Goal: Task Accomplishment & Management: Use online tool/utility

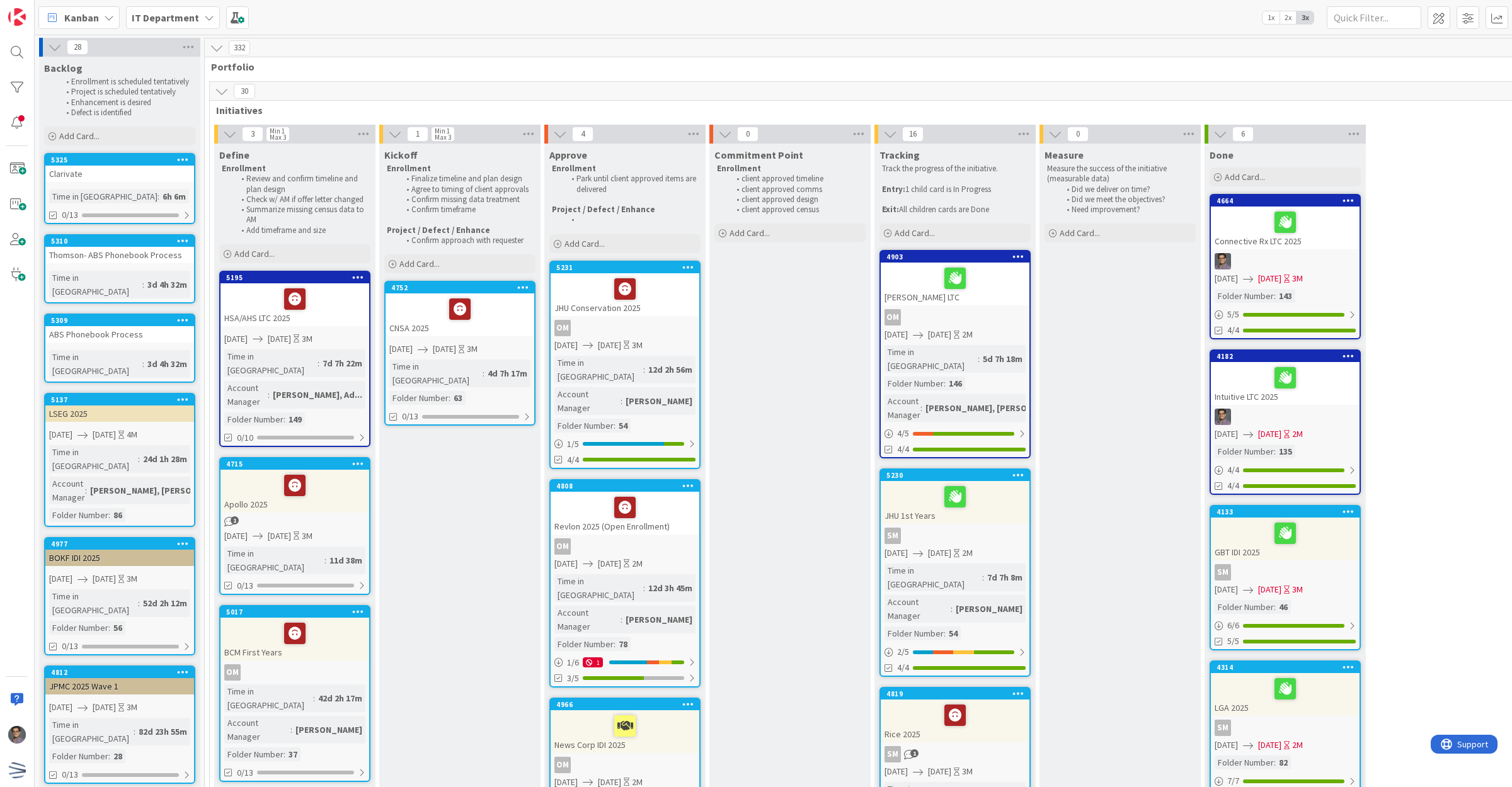
click at [159, 182] on div "5325 Clarivate Time in [GEOGRAPHIC_DATA] : 6h 6m 0/13" at bounding box center [120, 189] width 151 height 71
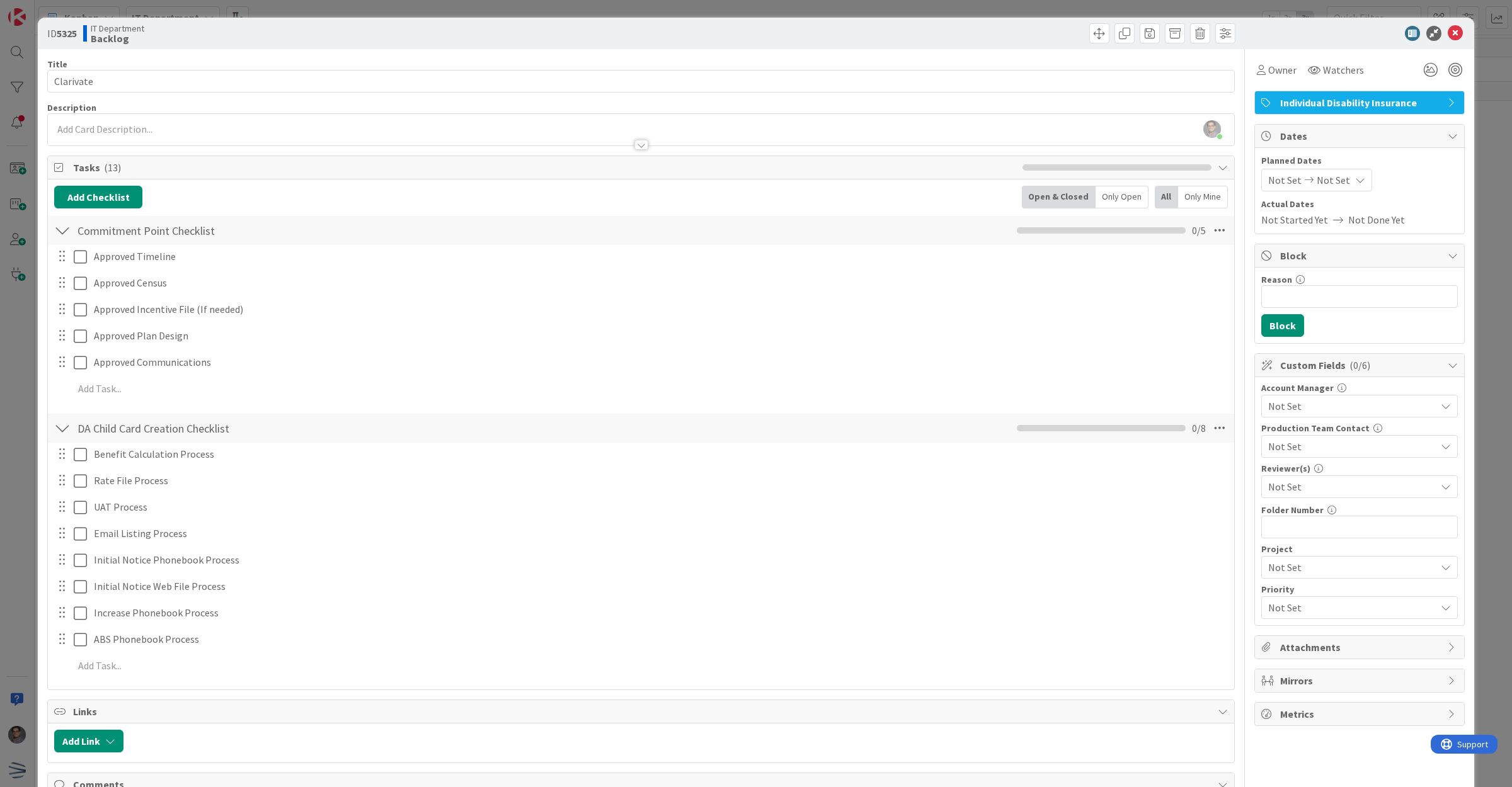
click at [1286, 177] on span "Not Set" at bounding box center [1285, 180] width 34 height 15
click at [1432, 219] on div "Move forward to switch to the next month." at bounding box center [1435, 221] width 25 height 21
click at [1430, 221] on icon "Move forward to switch to the next month." at bounding box center [1436, 221] width 12 height 12
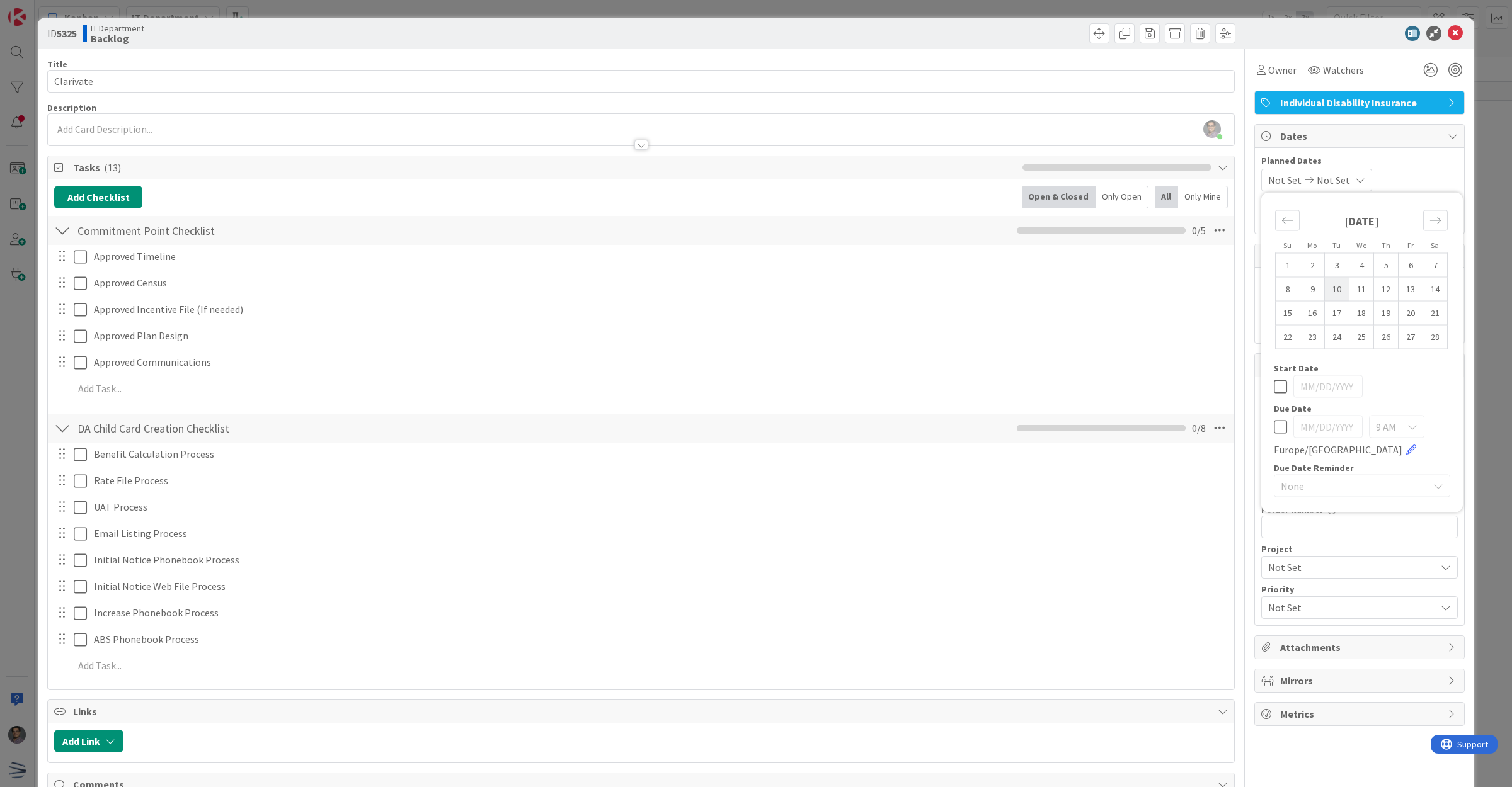
click at [1332, 291] on td "10" at bounding box center [1337, 289] width 25 height 24
type input "[DATE]"
click at [1433, 225] on div "Move forward to switch to the next month." at bounding box center [1435, 221] width 25 height 21
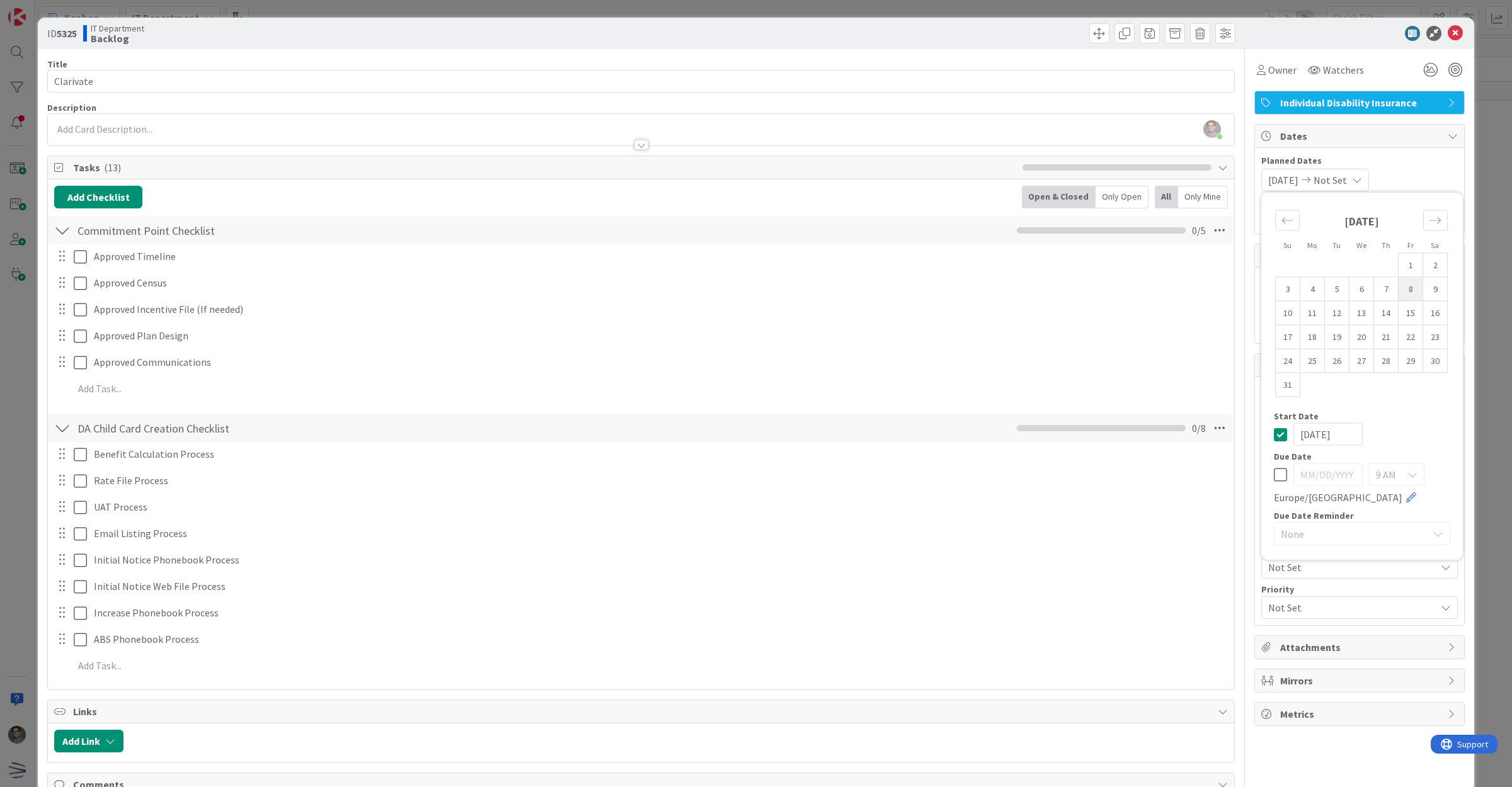
click at [1402, 294] on td "8" at bounding box center [1411, 289] width 25 height 24
type input "[DATE]"
click at [1435, 180] on div "[DATE] [DATE] Su Mo Tu We Th Fr Sa [DATE] 1 2 3 4 5 6 7 8 9 10 11 12 13 14 15 1…" at bounding box center [1360, 180] width 196 height 23
click at [1303, 408] on span "Not Set" at bounding box center [1352, 406] width 168 height 15
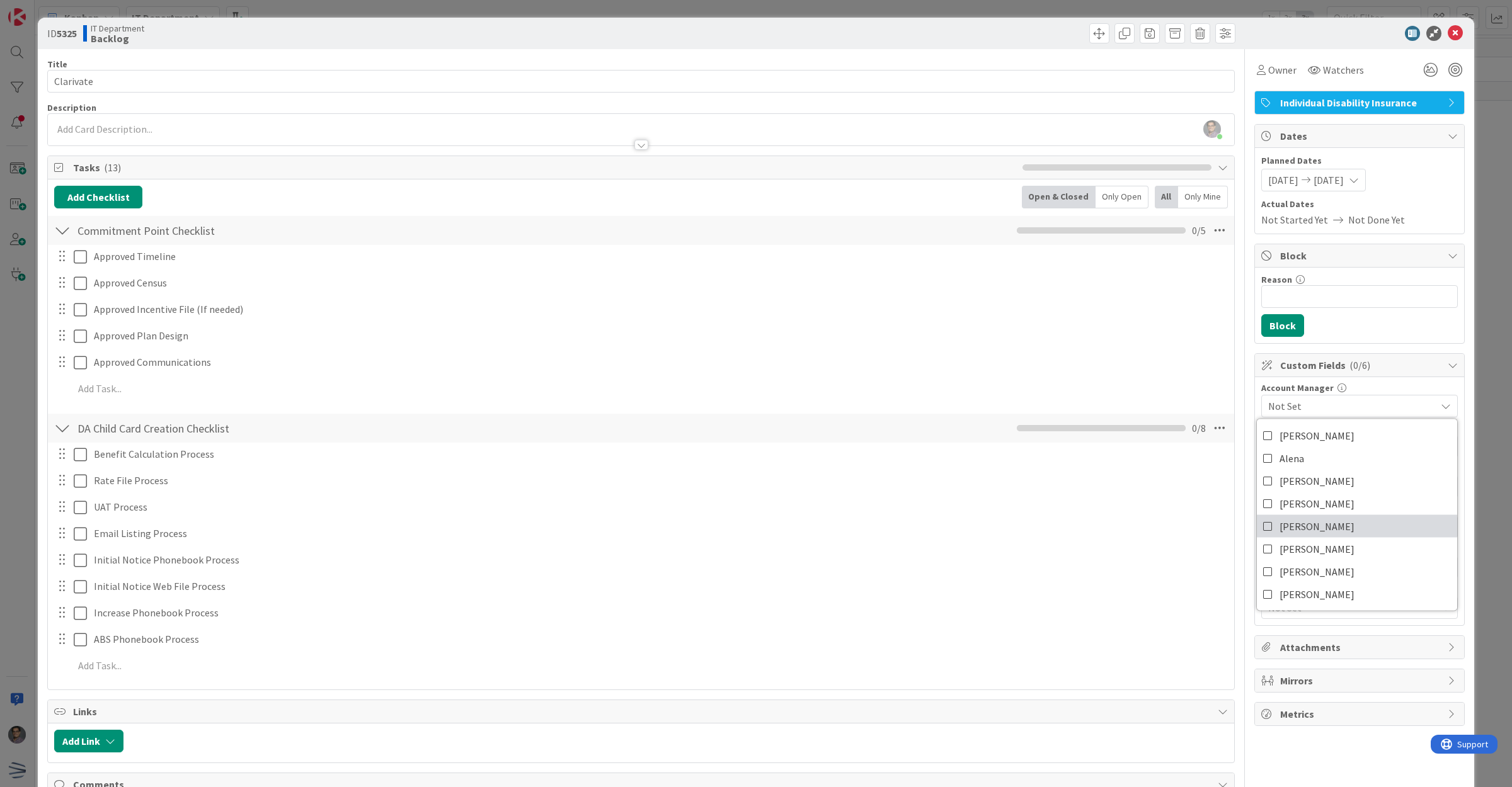
click at [1283, 535] on link "[PERSON_NAME]" at bounding box center [1357, 527] width 201 height 23
click at [1392, 410] on span "[PERSON_NAME]" at bounding box center [1352, 406] width 168 height 15
click at [1307, 531] on input "text" at bounding box center [1360, 527] width 196 height 23
type input "72"
click at [1448, 35] on icon at bounding box center [1455, 33] width 15 height 15
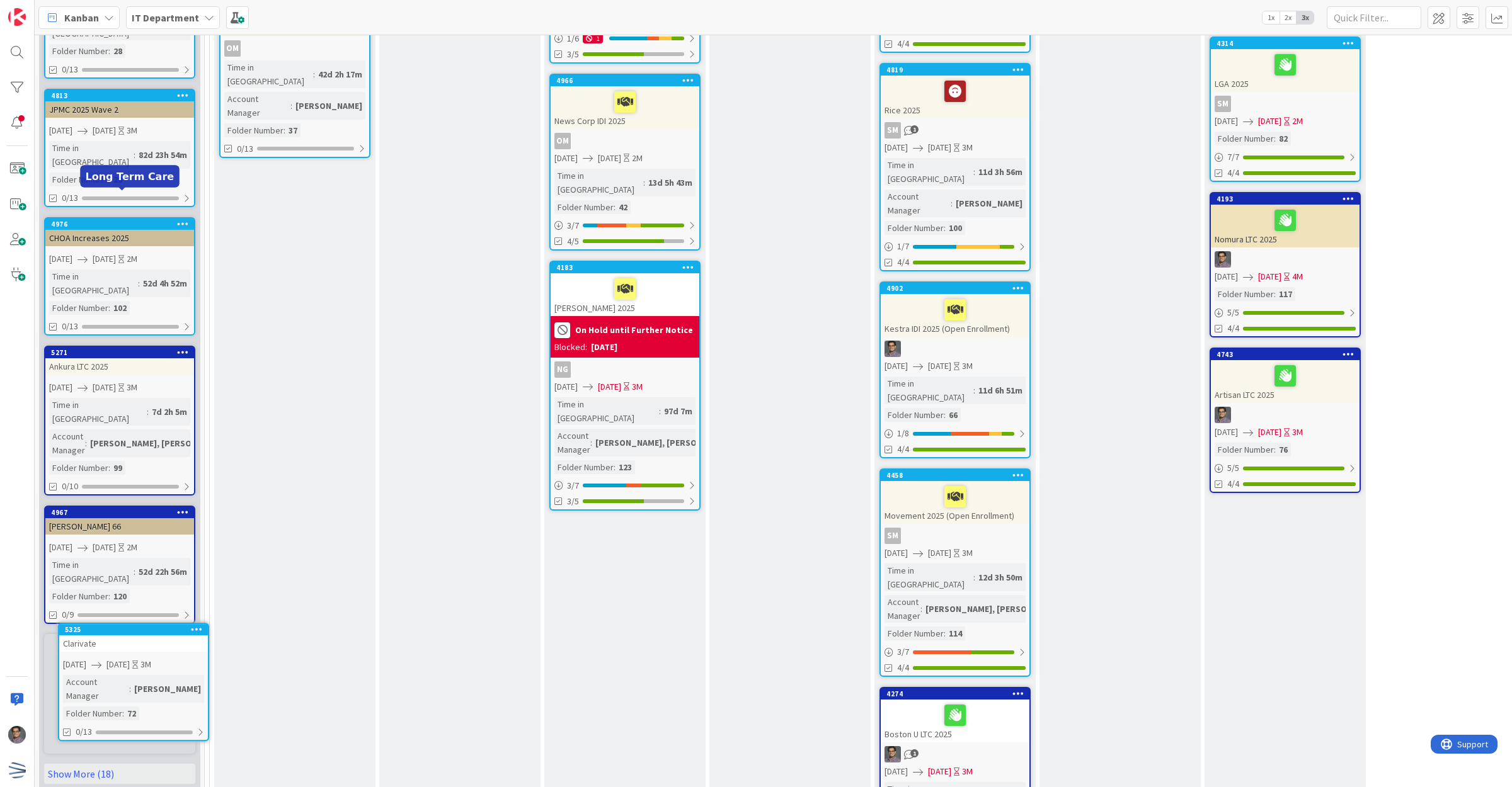
scroll to position [694, 0]
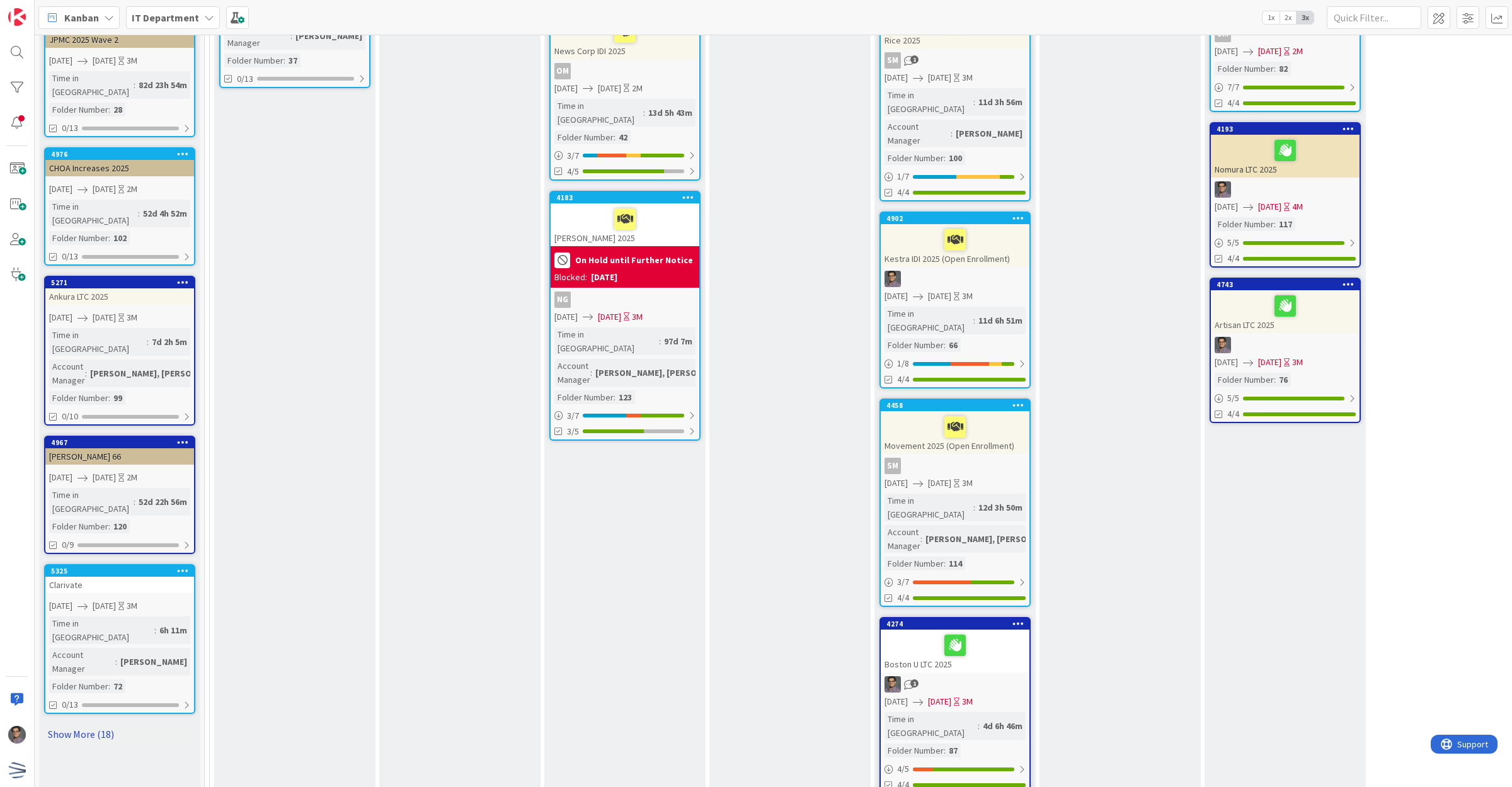
click at [89, 724] on link "Show More (18)" at bounding box center [120, 735] width 151 height 20
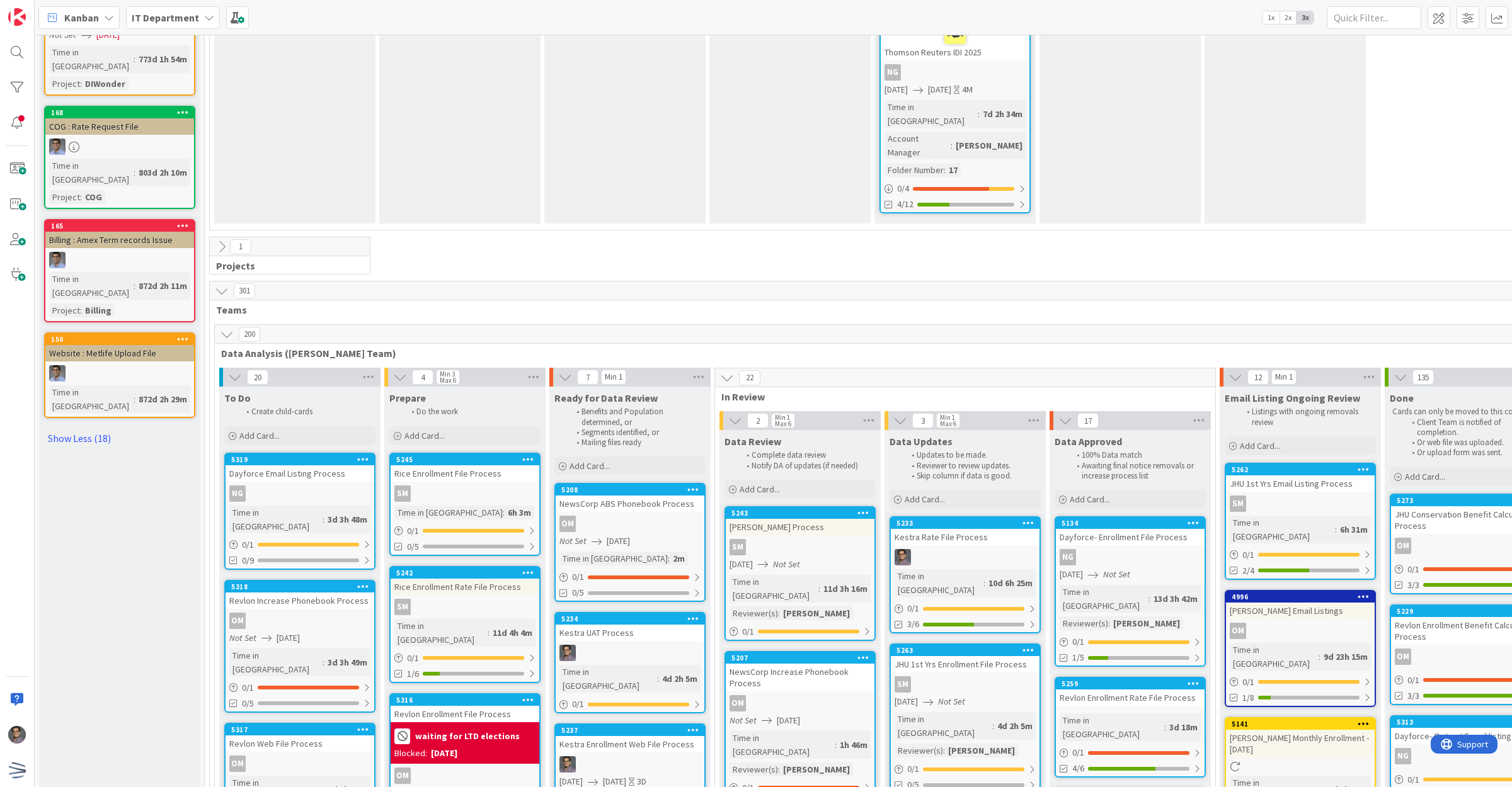
scroll to position [3237, 0]
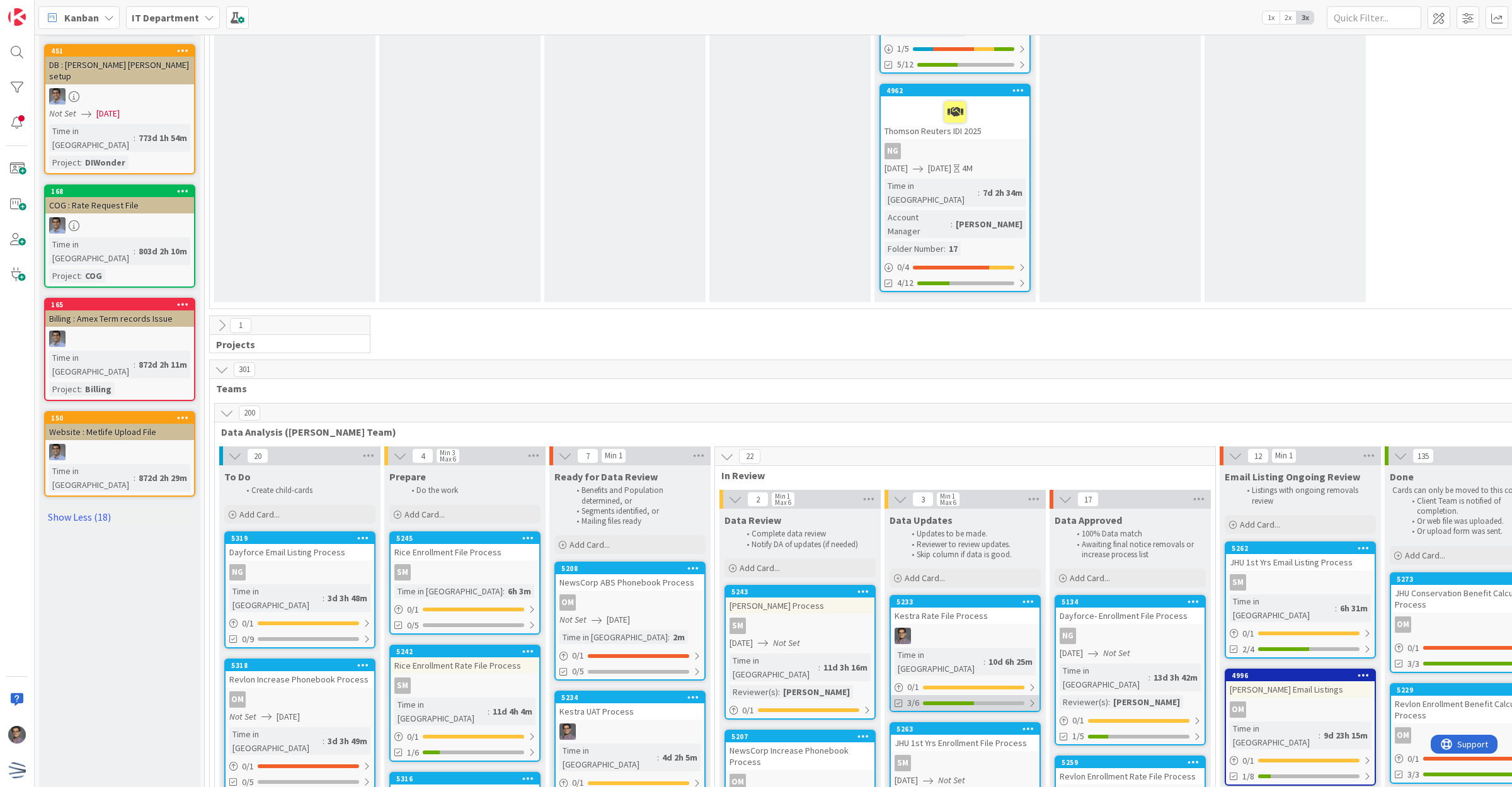
click at [981, 702] on div at bounding box center [974, 704] width 102 height 4
click at [995, 595] on div "5233 Kestra Rate File Process Time in Column : 10d 6h 25m 0 / 1 3/6 Open Tasks …" at bounding box center [965, 691] width 151 height 192
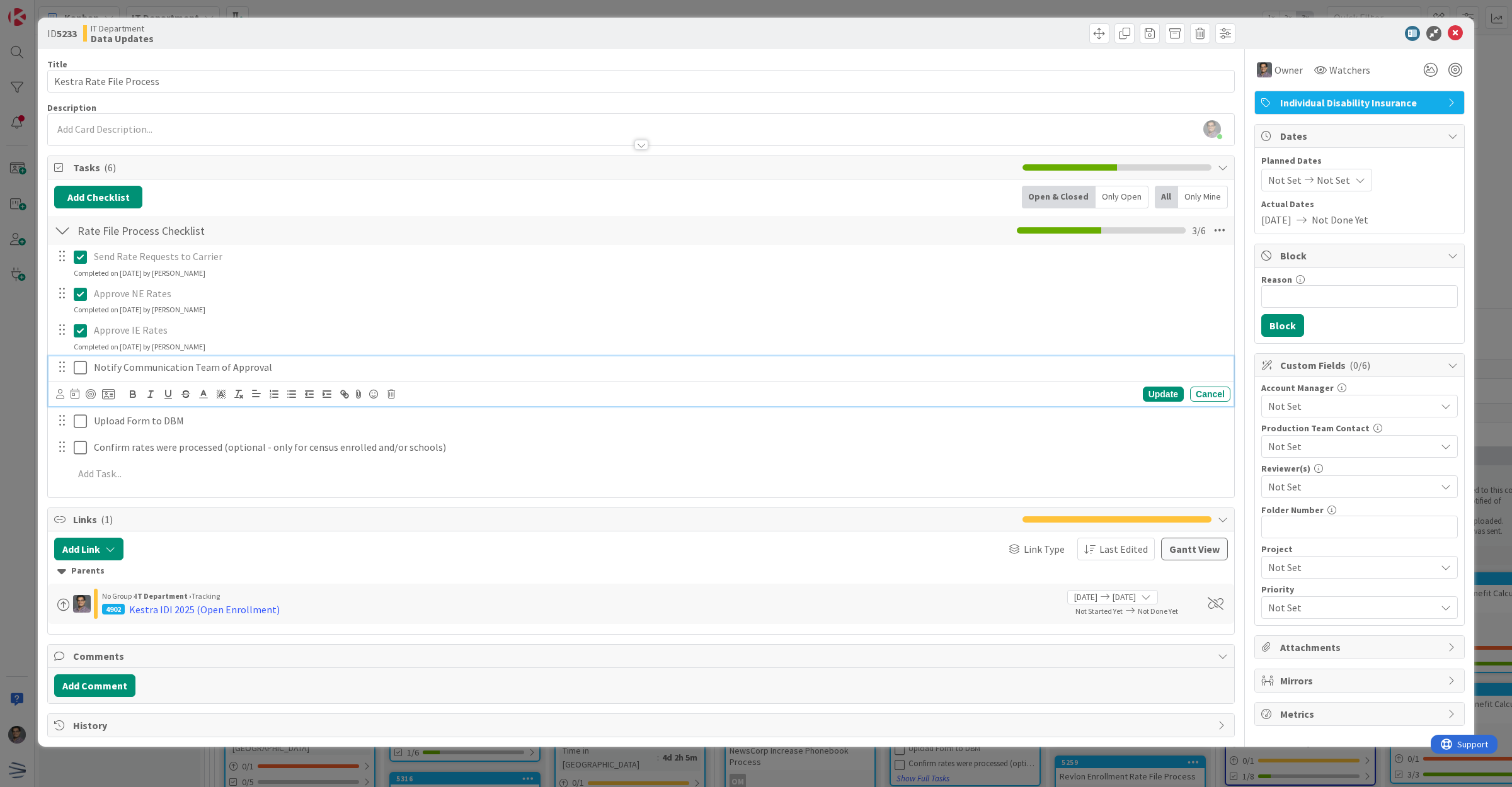
click at [82, 369] on icon at bounding box center [81, 368] width 13 height 15
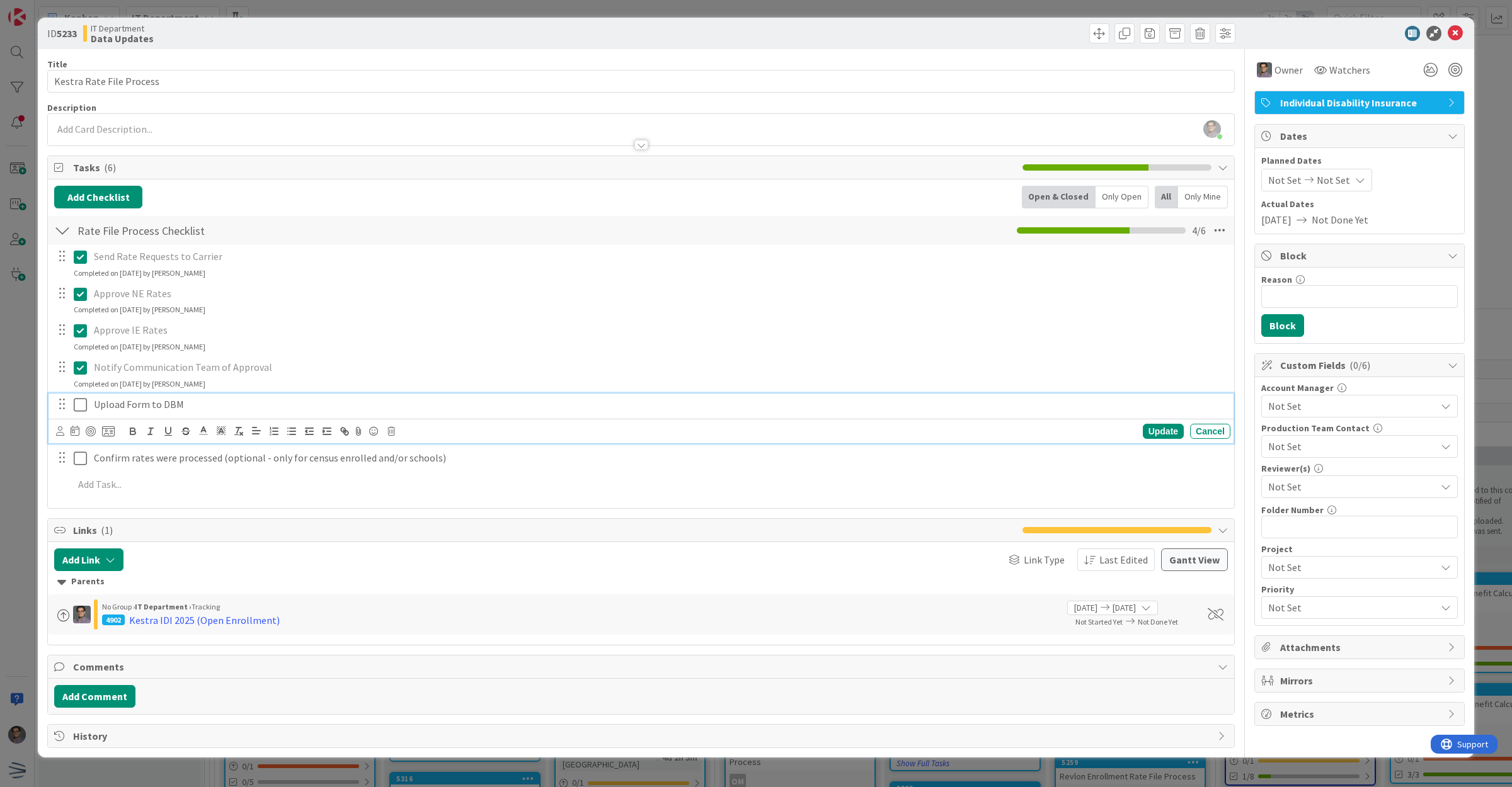
click at [86, 408] on icon at bounding box center [81, 405] width 13 height 15
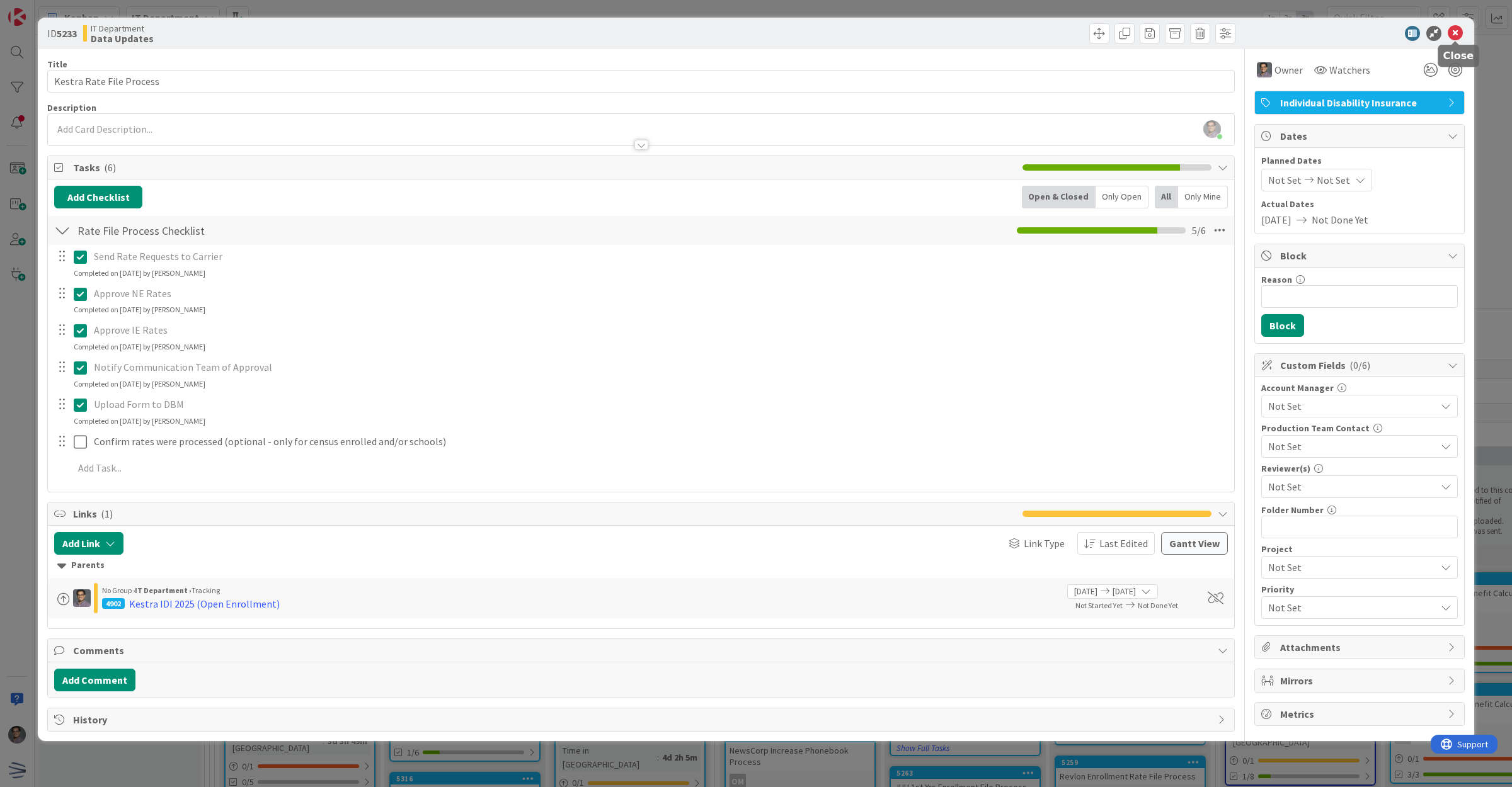
click at [1460, 30] on icon at bounding box center [1455, 33] width 15 height 15
